Goal: Task Accomplishment & Management: Manage account settings

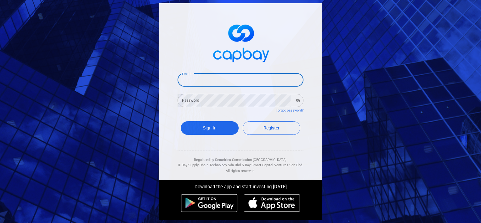
click at [200, 85] on input "Email" at bounding box center [241, 79] width 126 height 13
type input "[EMAIL_ADDRESS][DOMAIN_NAME]"
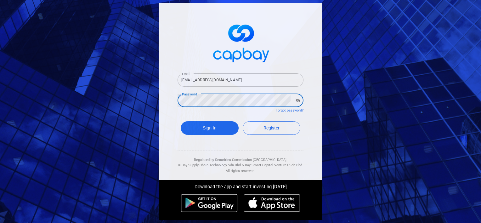
click at [181, 121] on button "Sign In" at bounding box center [210, 128] width 58 height 14
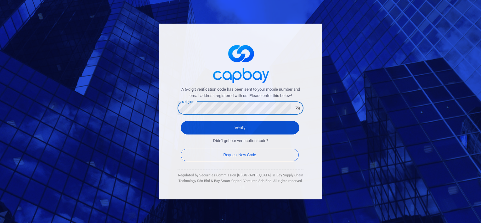
click at [221, 124] on button "Verify" at bounding box center [240, 128] width 119 height 14
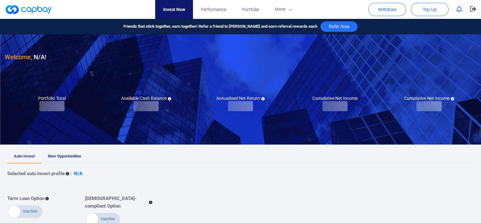
checkbox input "true"
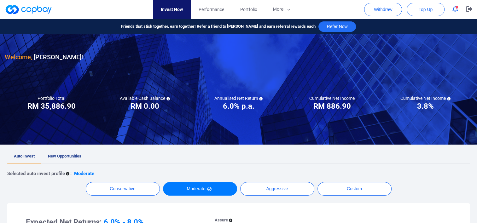
click at [456, 7] on span "button" at bounding box center [456, 7] width 3 height 3
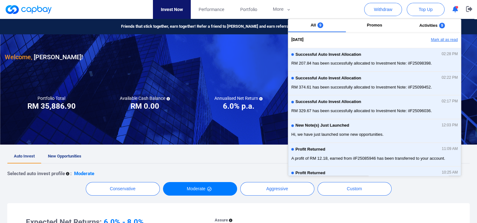
click at [438, 39] on button "Mark all as read" at bounding box center [427, 40] width 68 height 11
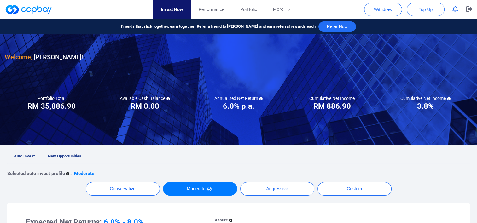
click at [224, 80] on div at bounding box center [238, 89] width 477 height 110
